Goal: Transaction & Acquisition: Obtain resource

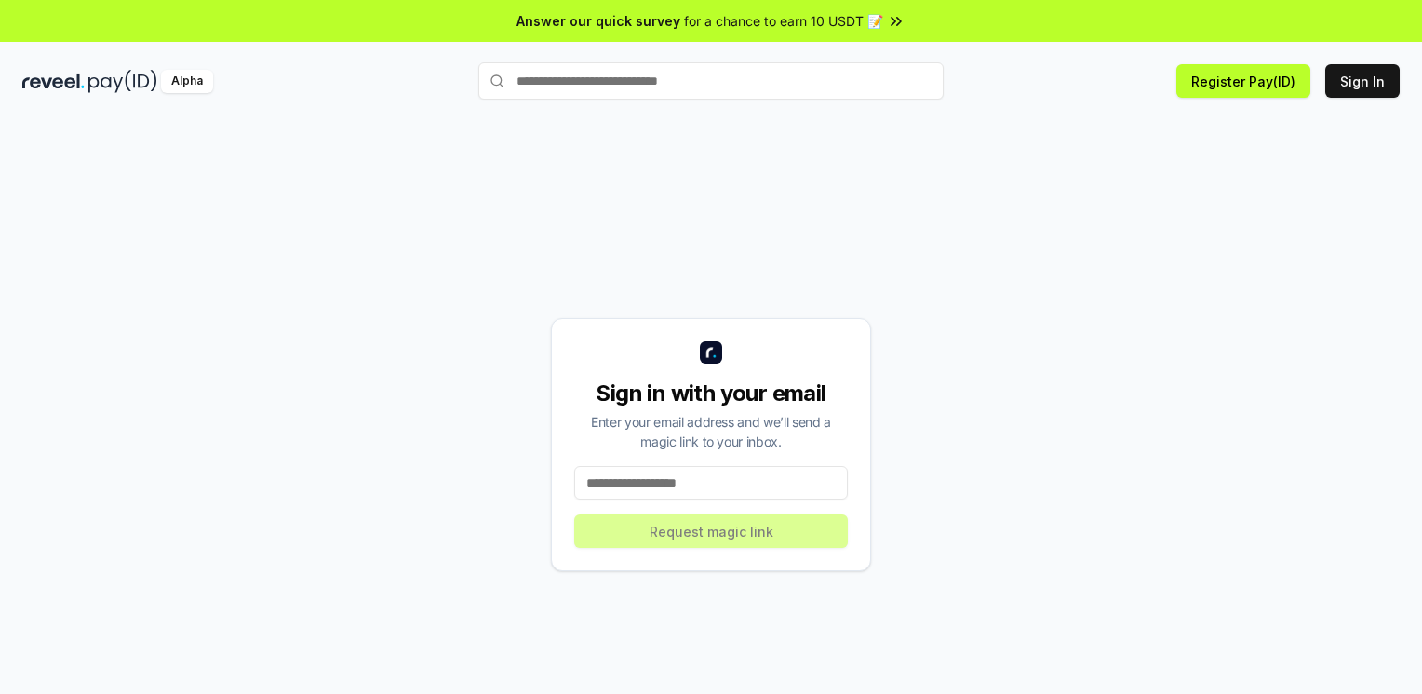
click at [809, 491] on input at bounding box center [711, 482] width 274 height 33
click at [1117, 470] on div "Sign in with your email Enter your email address and we’ll send a magic link to…" at bounding box center [710, 444] width 1377 height 605
click at [1339, 75] on button "Sign In" at bounding box center [1362, 80] width 74 height 33
click at [1288, 84] on button "Register Pay(ID)" at bounding box center [1243, 80] width 134 height 33
click at [745, 465] on div "Sign in with your email Enter your email address and we’ll send a magic link to…" at bounding box center [711, 444] width 320 height 253
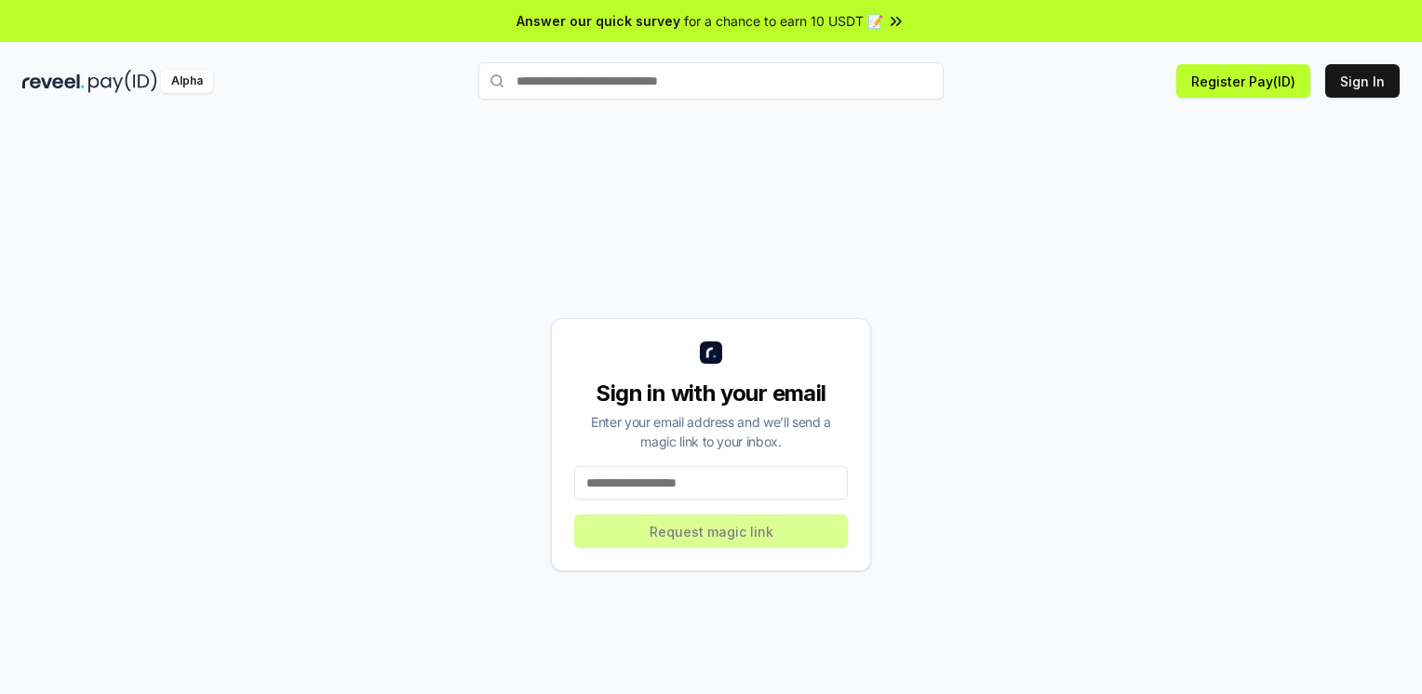
click at [747, 484] on input at bounding box center [711, 482] width 274 height 33
type input "**********"
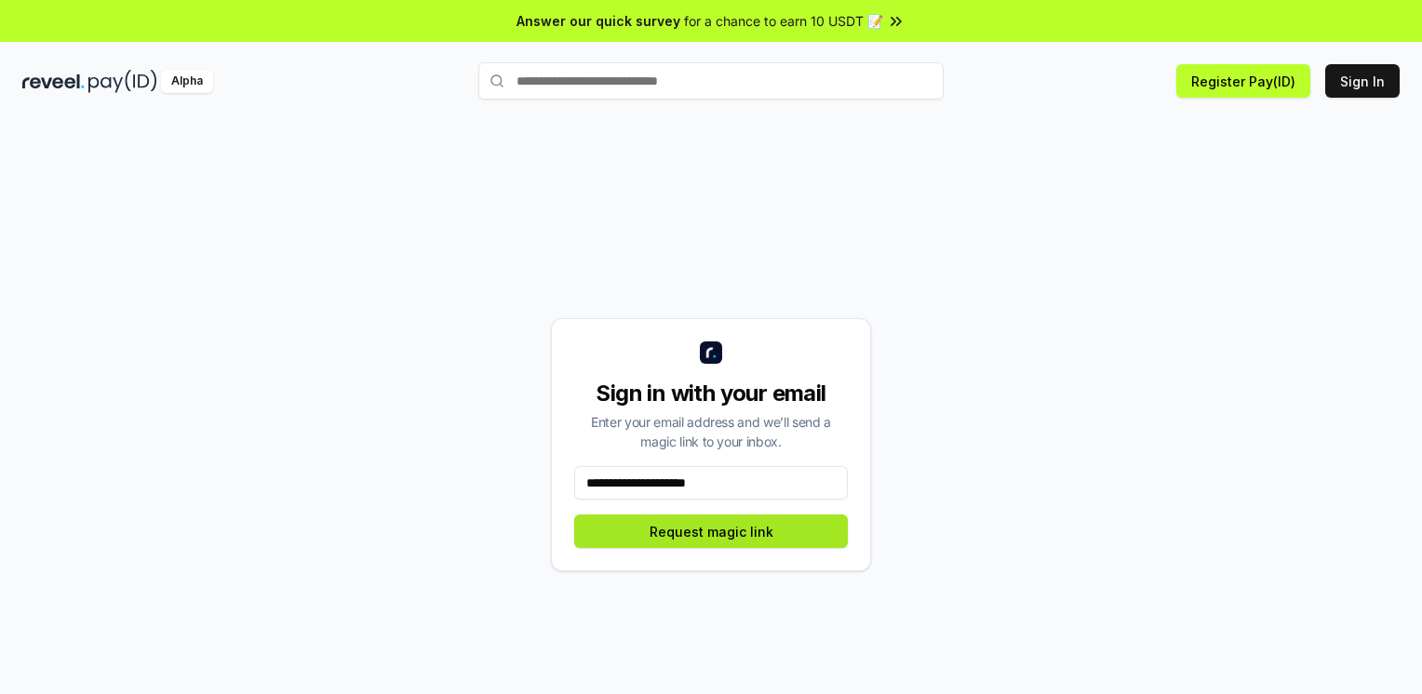
click at [687, 538] on button "Request magic link" at bounding box center [711, 531] width 274 height 33
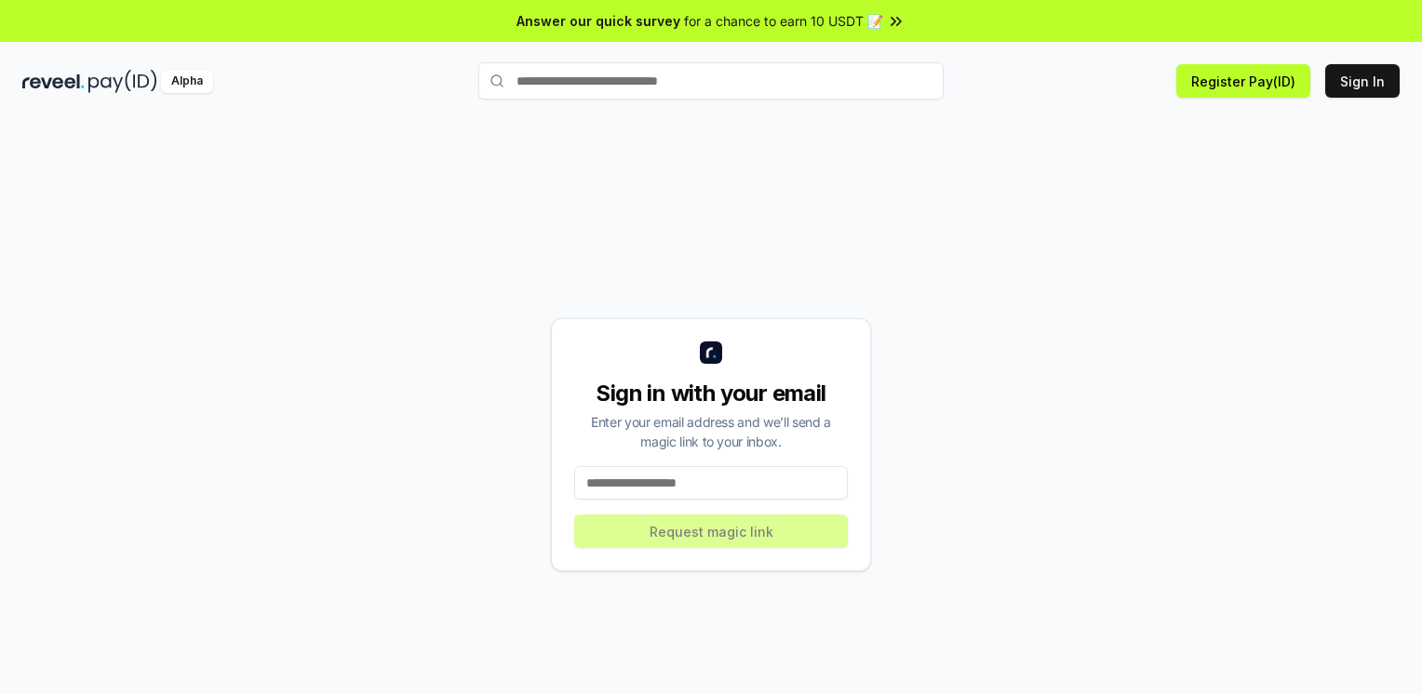
click at [819, 77] on input "text" at bounding box center [710, 80] width 465 height 37
click at [983, 276] on div "Sign in with your email Enter your email address and we’ll send a magic link to…" at bounding box center [710, 444] width 1377 height 605
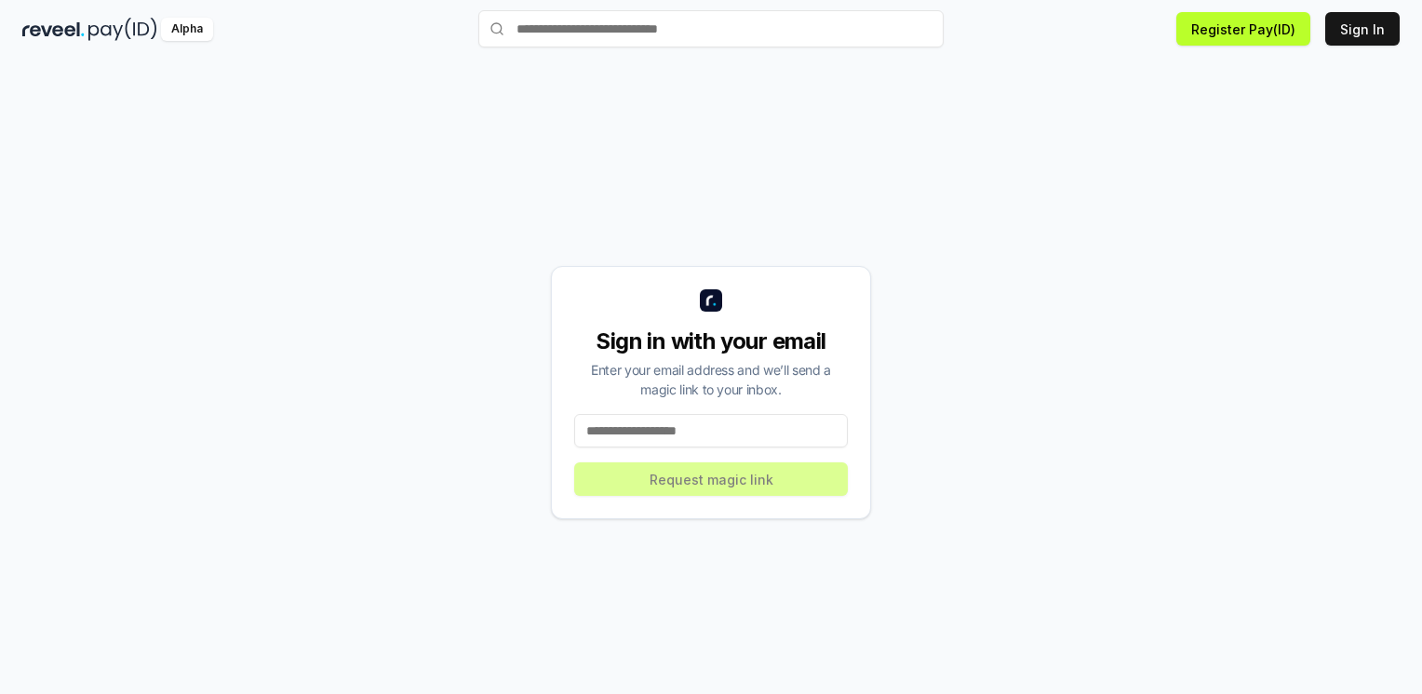
scroll to position [52, 0]
